Goal: Check status: Check status

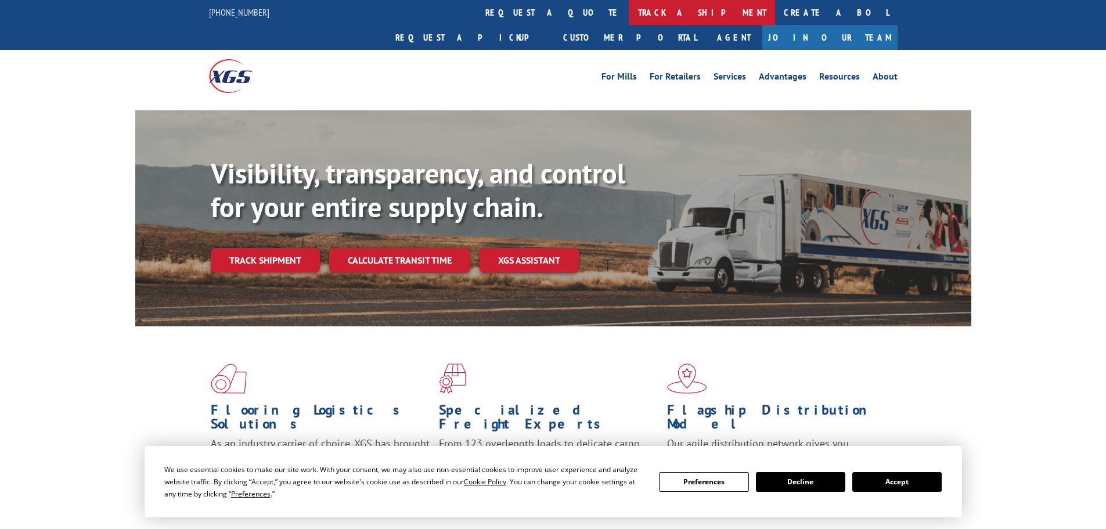
click at [629, 14] on link "track a shipment" at bounding box center [702, 12] width 146 height 25
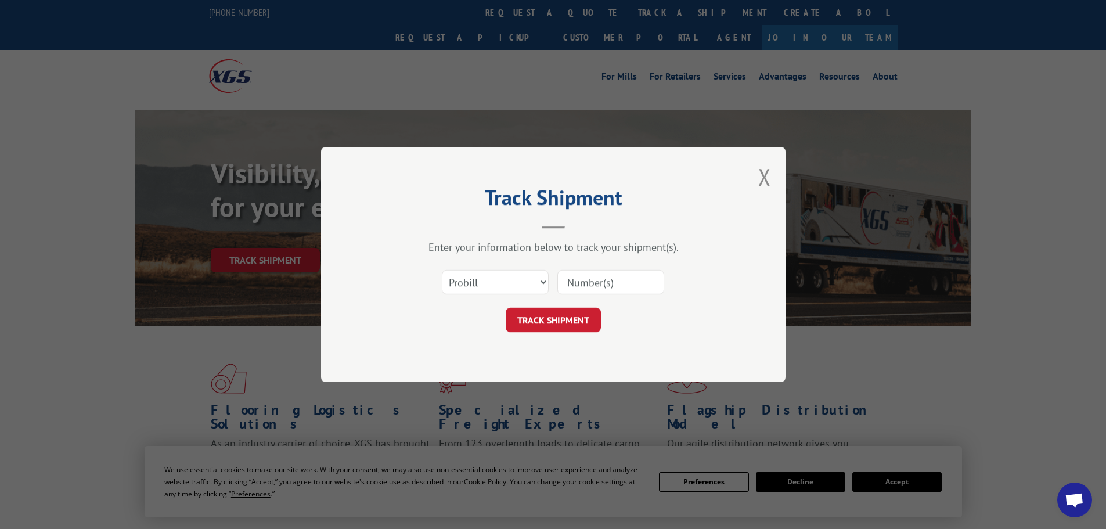
click at [609, 283] on input at bounding box center [610, 282] width 107 height 24
paste input "17604672"
type input "17604672"
click at [574, 314] on button "TRACK SHIPMENT" at bounding box center [552, 320] width 95 height 24
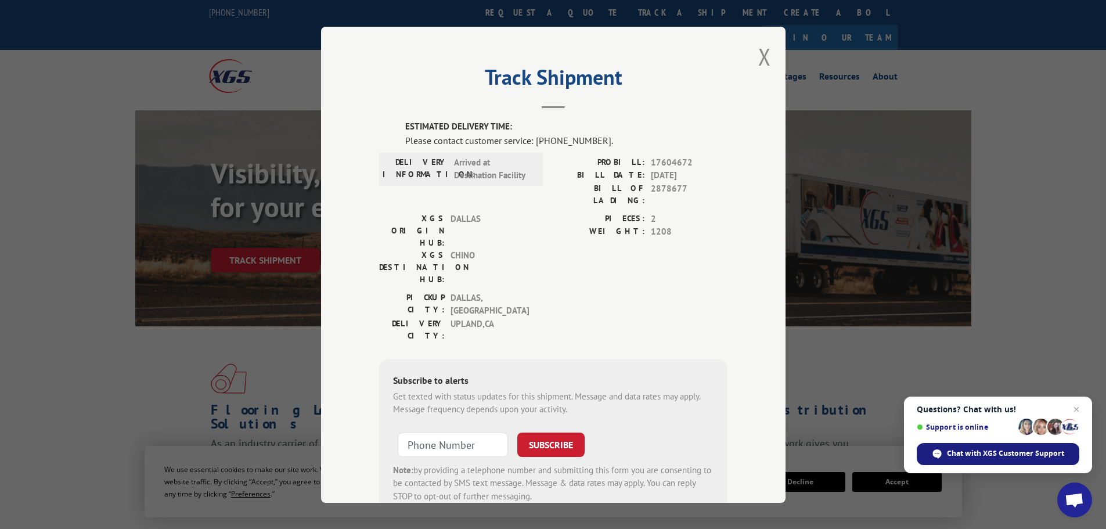
click at [989, 445] on div "Chat with XGS Customer Support" at bounding box center [997, 454] width 162 height 22
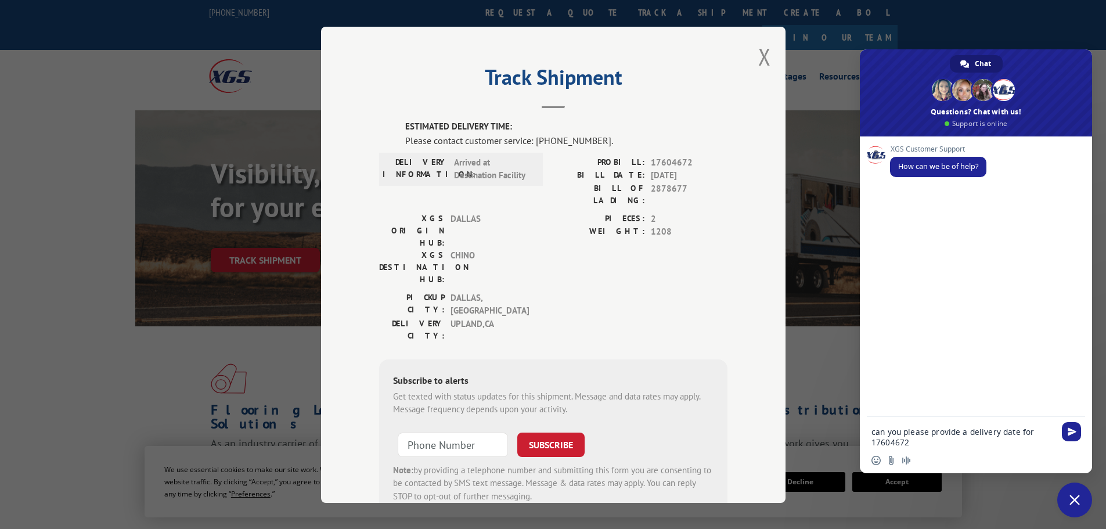
type textarea "can you please provide a delivery date for 17604672?"
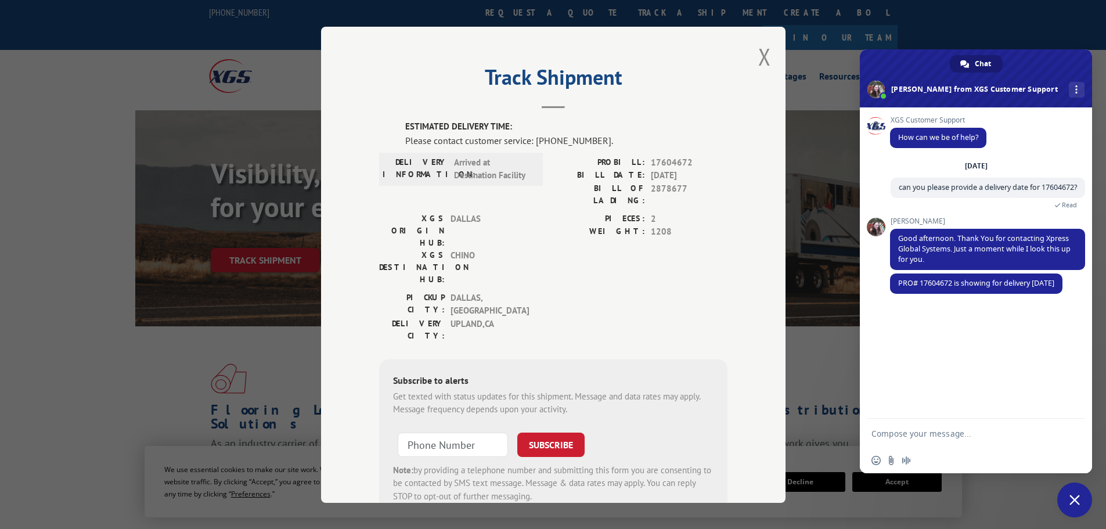
click at [963, 430] on textarea "Compose your message..." at bounding box center [962, 433] width 183 height 10
type textarea "thank you!"
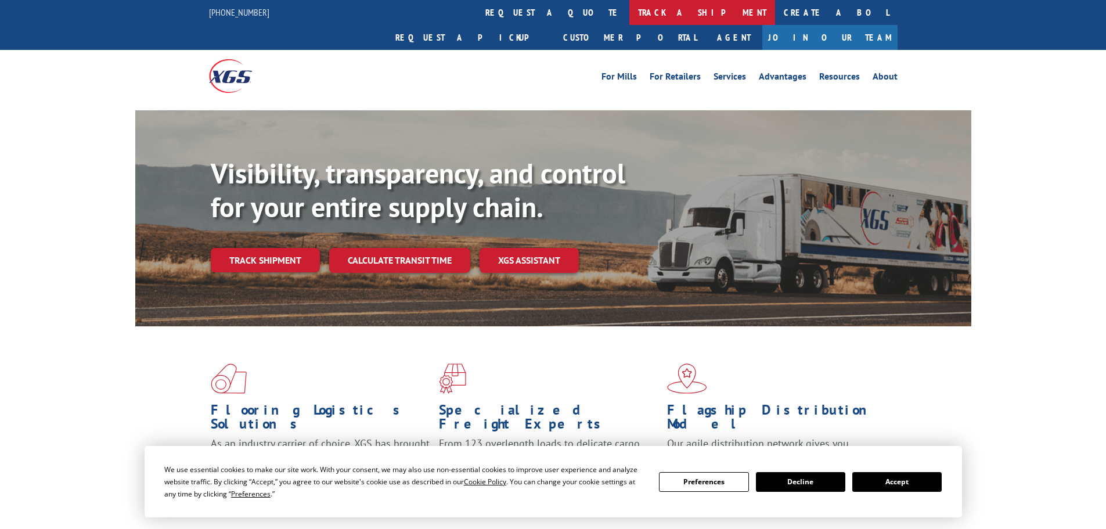
click at [629, 9] on link "track a shipment" at bounding box center [702, 12] width 146 height 25
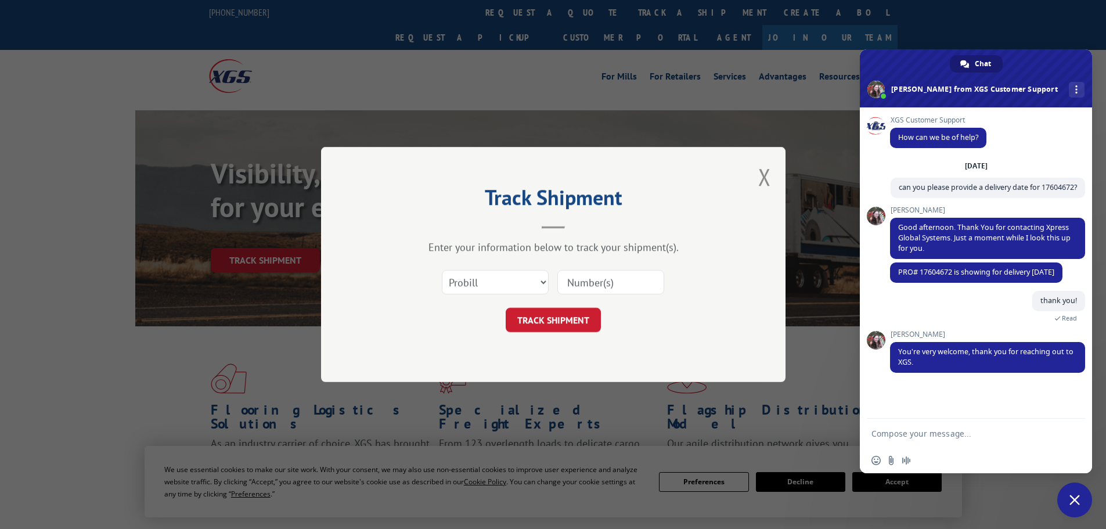
click at [587, 278] on input at bounding box center [610, 282] width 107 height 24
paste input "17604550"
type input "17604550"
click at [569, 309] on button "TRACK SHIPMENT" at bounding box center [552, 320] width 95 height 24
